Goal: Find specific page/section: Find specific page/section

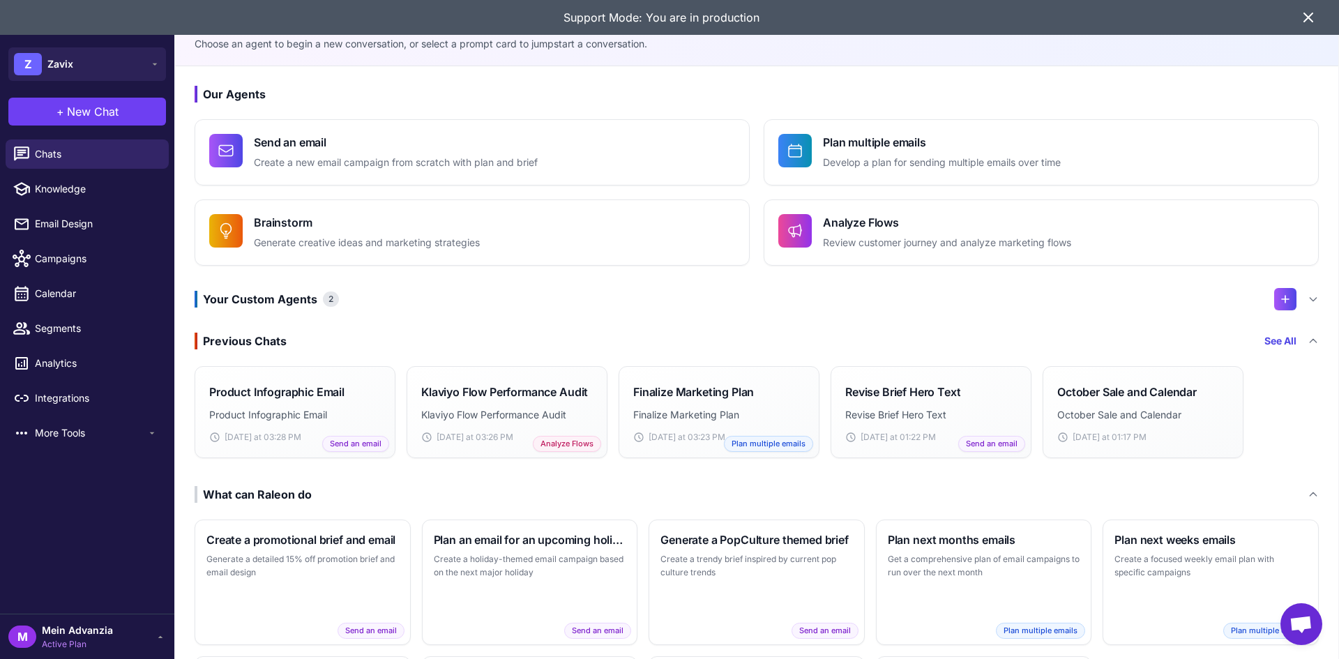
click at [1319, 17] on div "Support Mode: You are in production" at bounding box center [669, 17] width 1339 height 35
click at [1309, 13] on icon at bounding box center [1308, 17] width 17 height 17
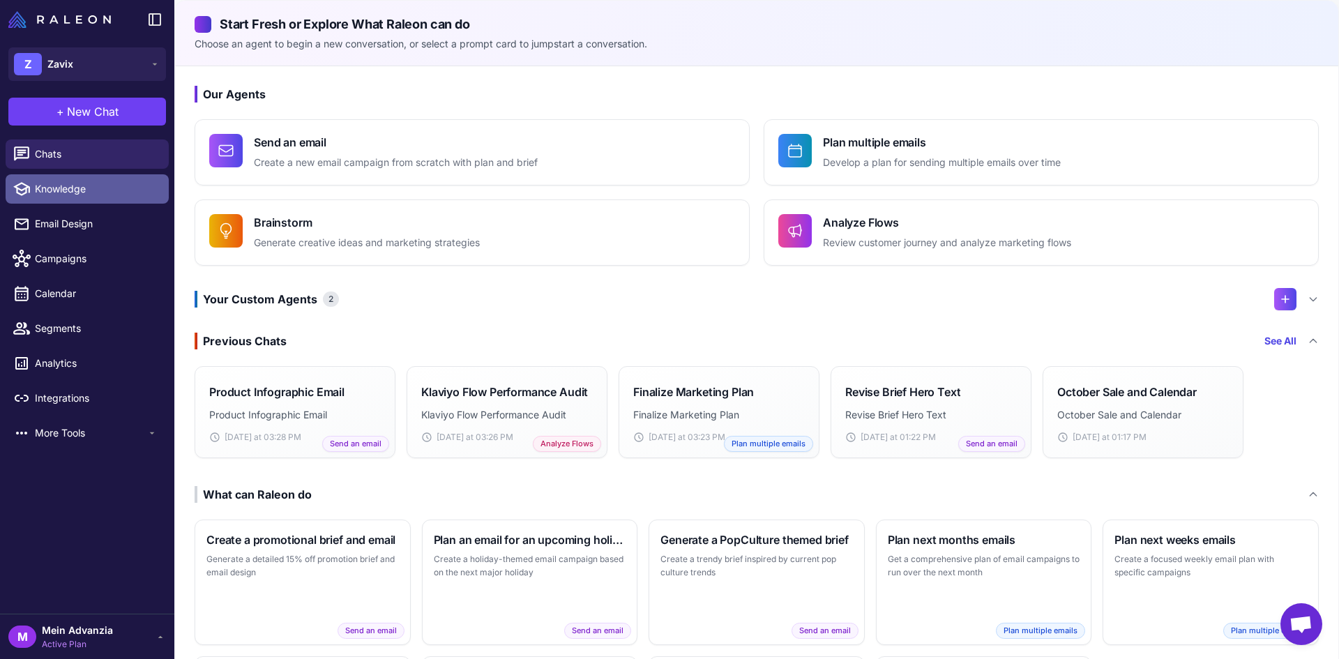
click at [45, 182] on span "Knowledge" at bounding box center [96, 188] width 123 height 15
select select
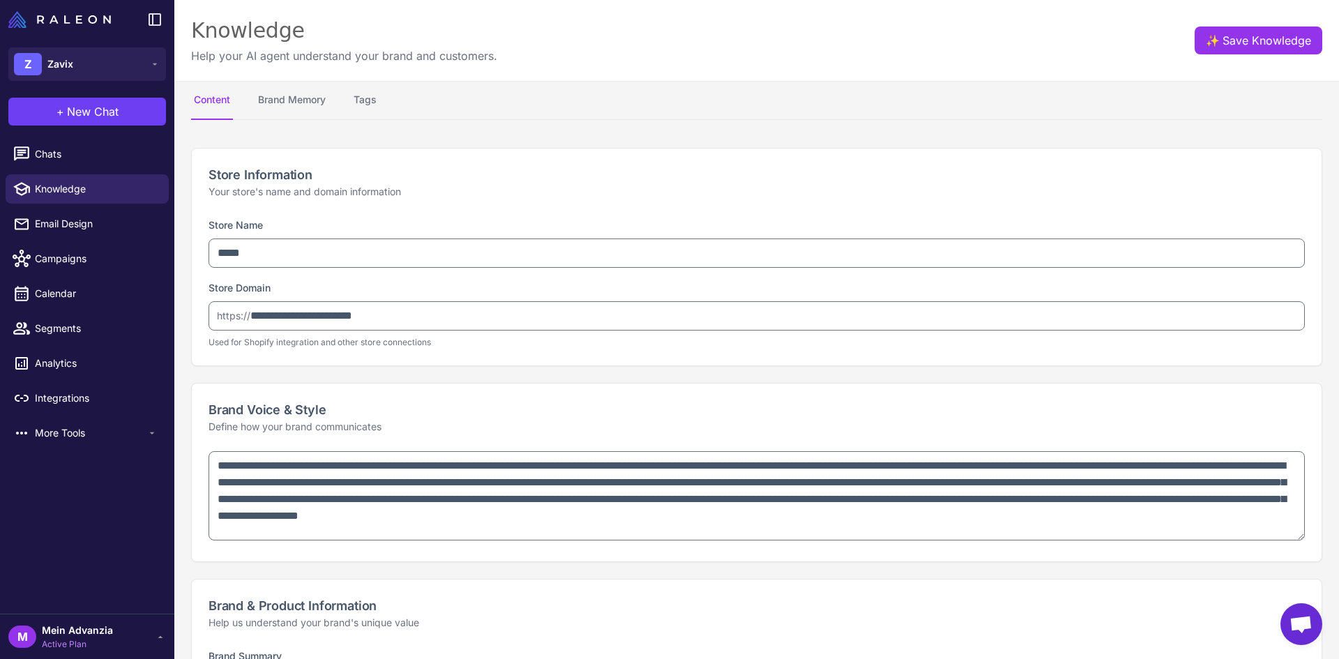
type textarea "**********"
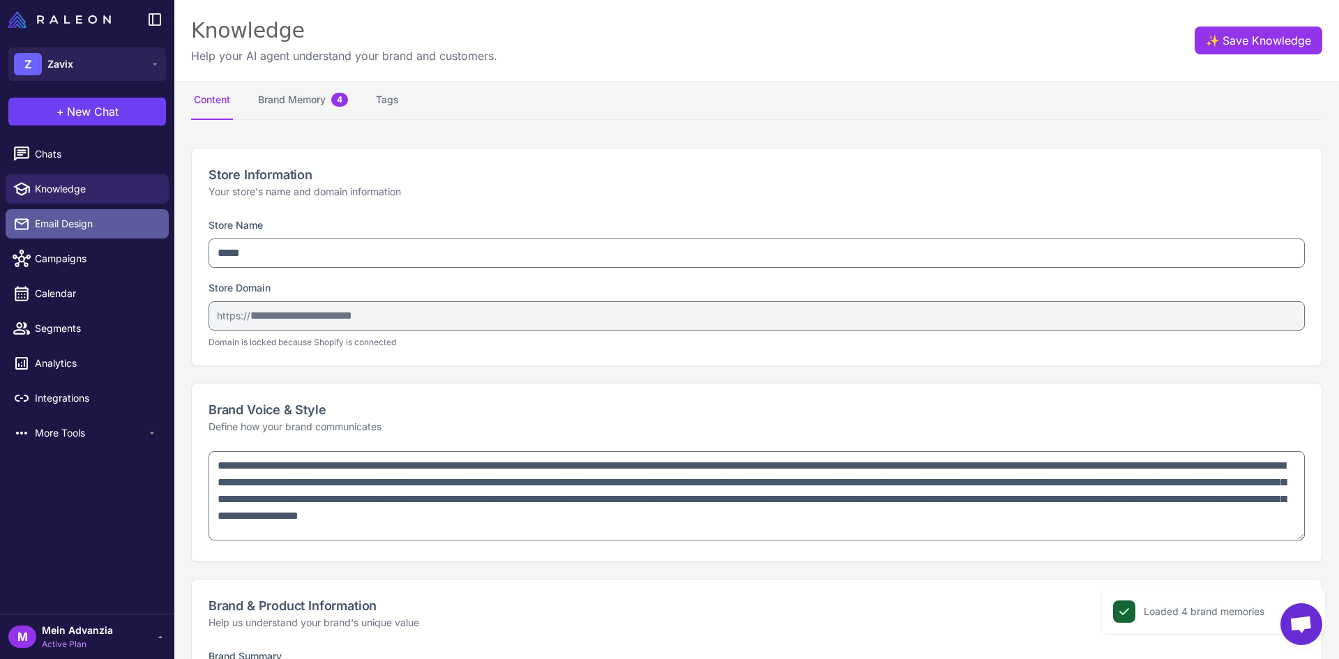
click at [63, 224] on span "Email Design" at bounding box center [96, 223] width 123 height 15
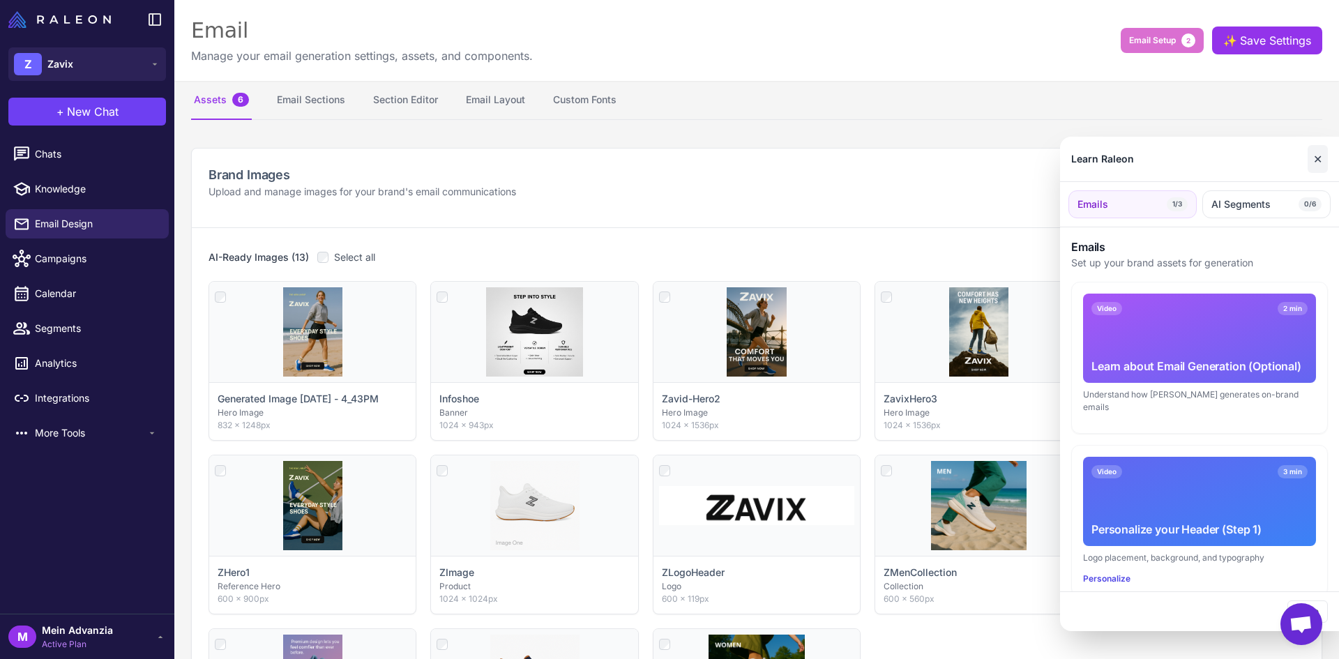
click at [1315, 161] on button "✕" at bounding box center [1318, 159] width 20 height 28
